Goal: Information Seeking & Learning: Learn about a topic

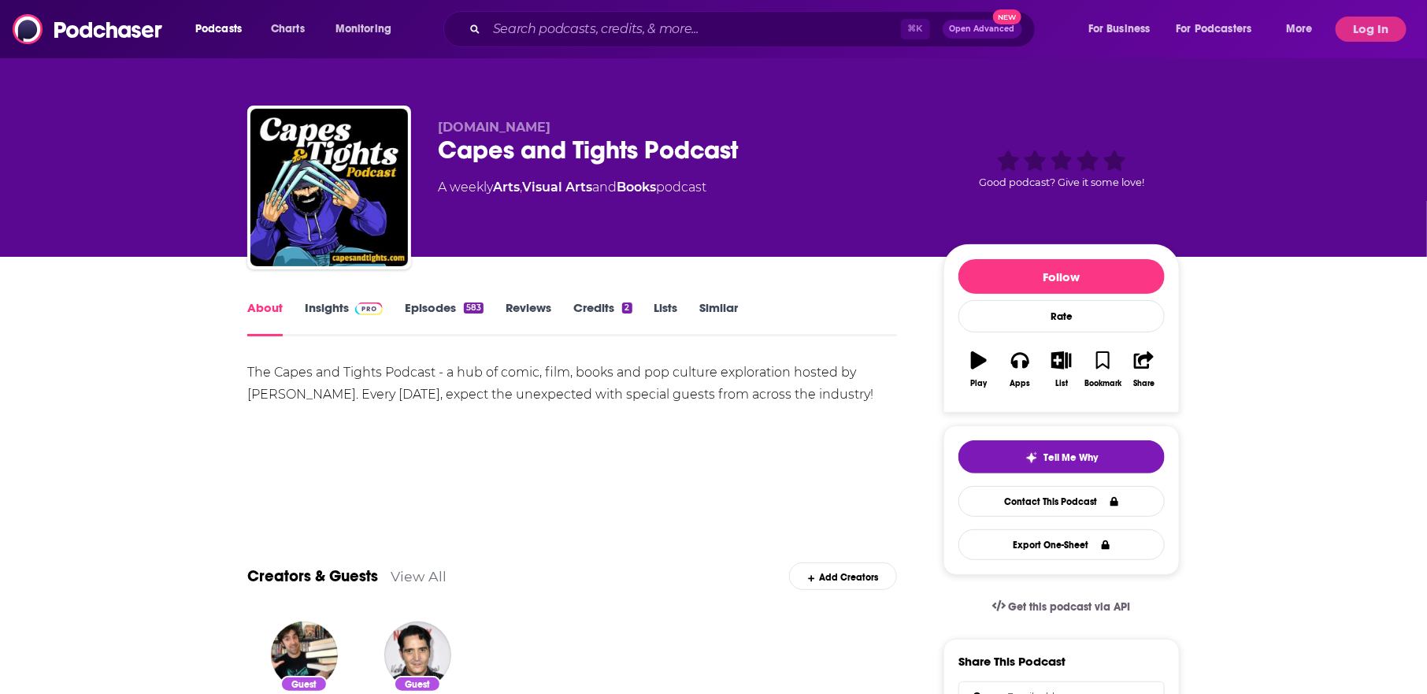
click at [339, 324] on link "Insights" at bounding box center [344, 318] width 78 height 36
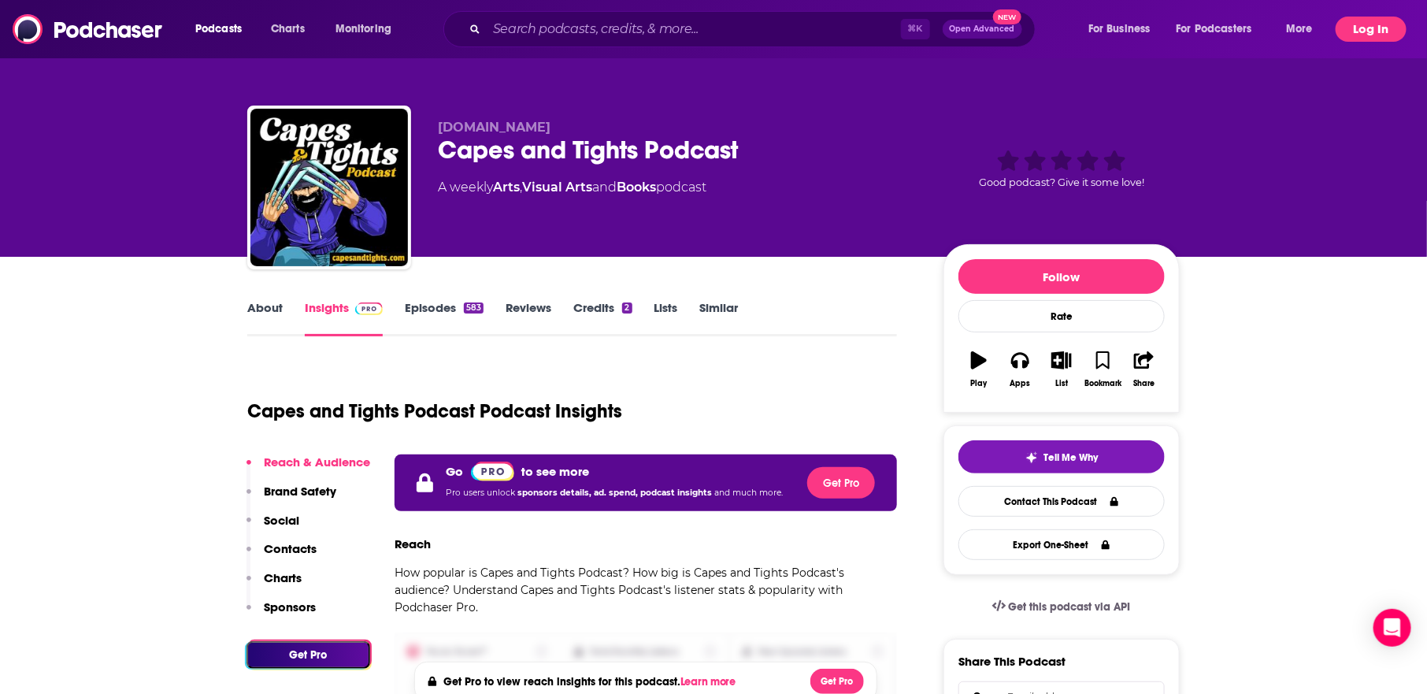
click at [1377, 28] on button "Log In" at bounding box center [1370, 29] width 71 height 25
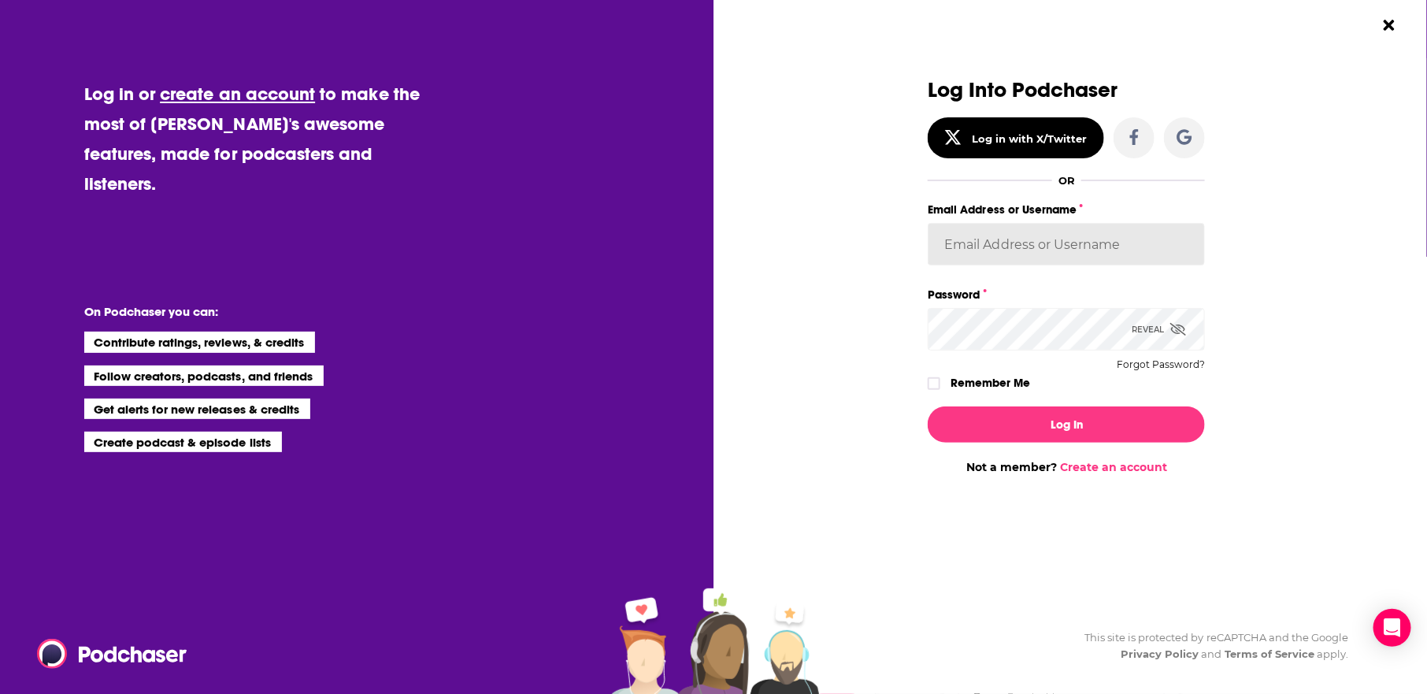
click at [1014, 245] on input "Email Address or Username" at bounding box center [1066, 244] width 277 height 43
type input "[EMAIL_ADDRESS][DOMAIN_NAME]"
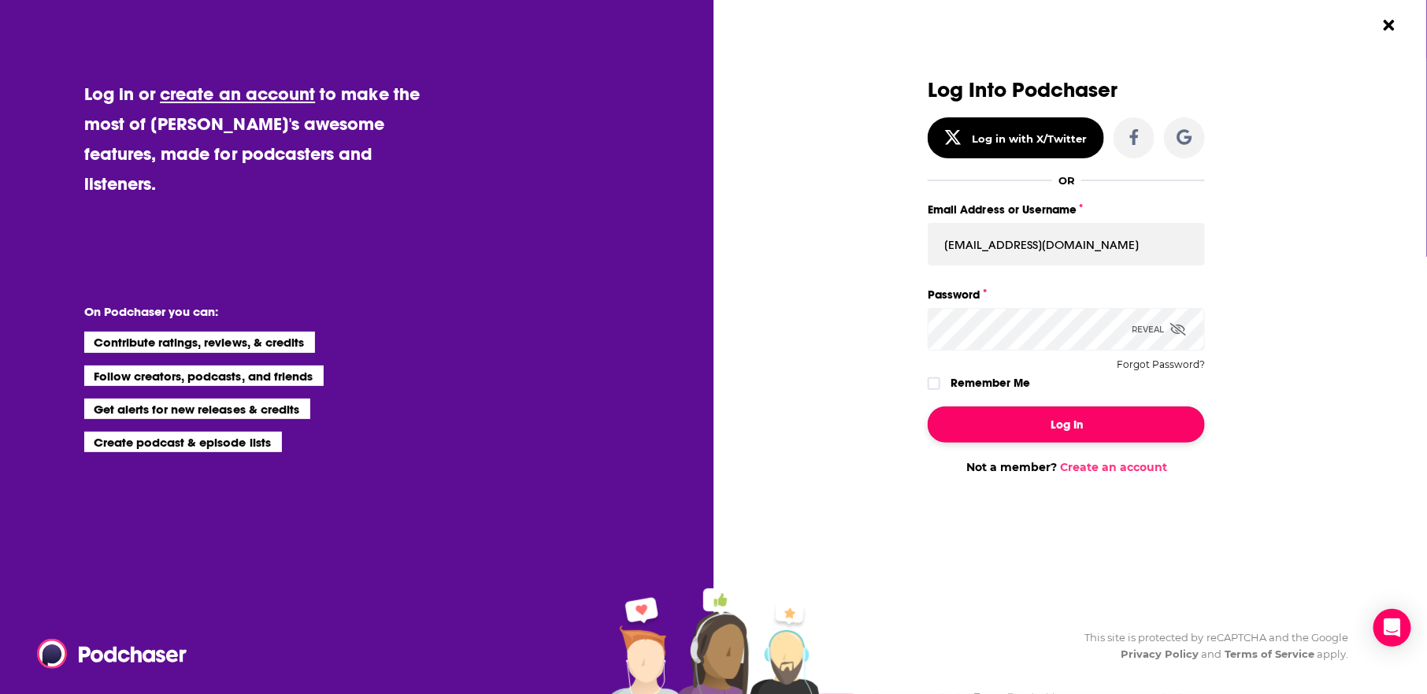
click at [987, 440] on button "Log In" at bounding box center [1066, 424] width 277 height 36
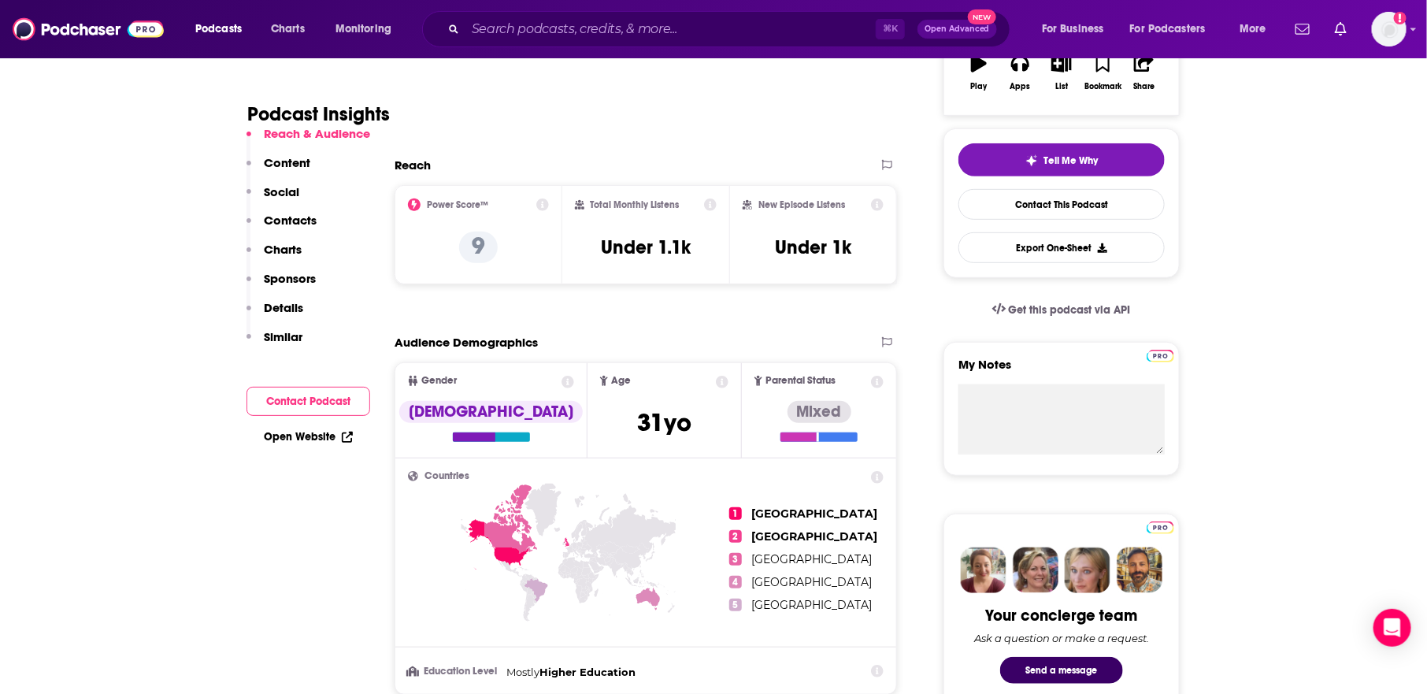
scroll to position [315, 0]
